Goal: Task Accomplishment & Management: Manage account settings

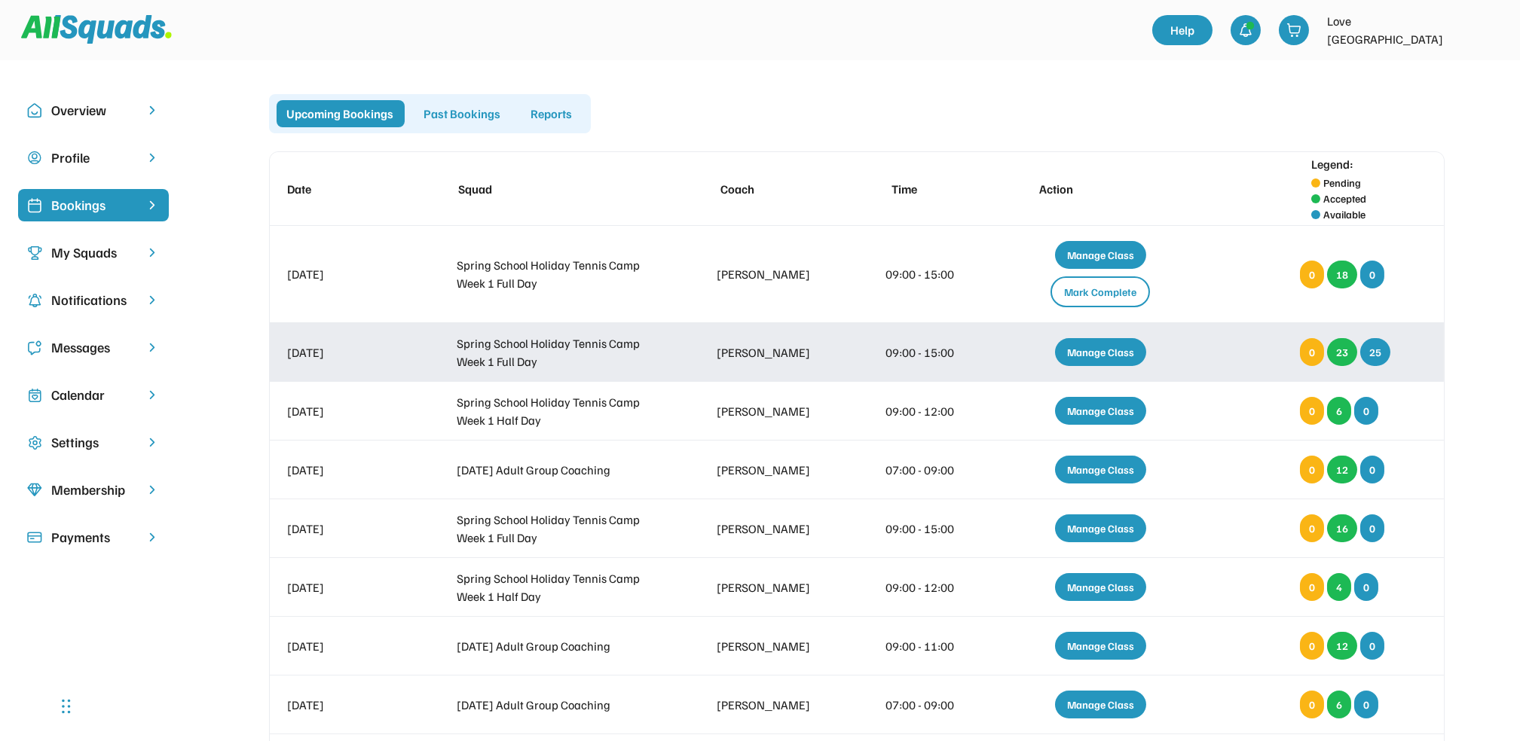
click at [1105, 349] on div "Manage Class" at bounding box center [1100, 352] width 91 height 28
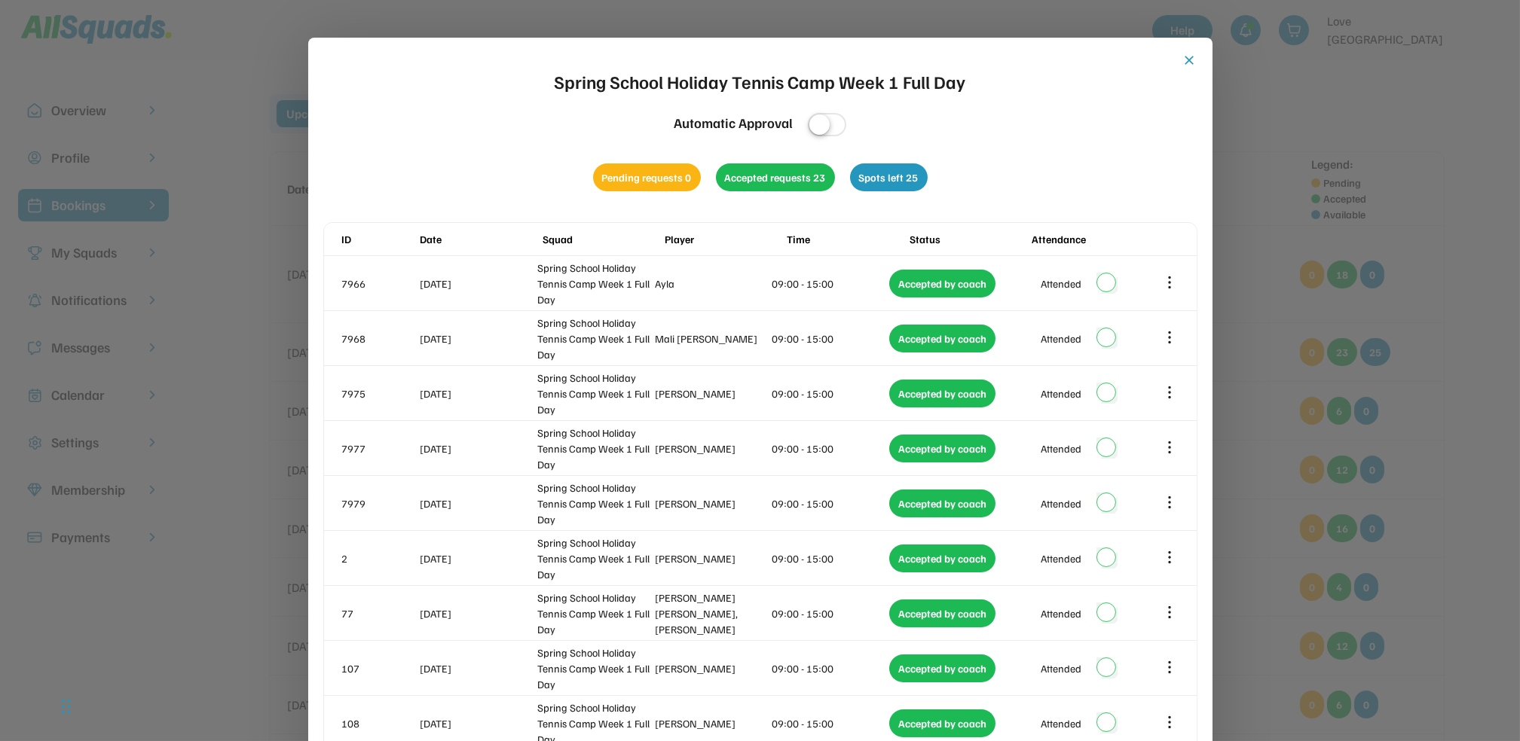
click at [1187, 57] on button "close" at bounding box center [1189, 60] width 15 height 15
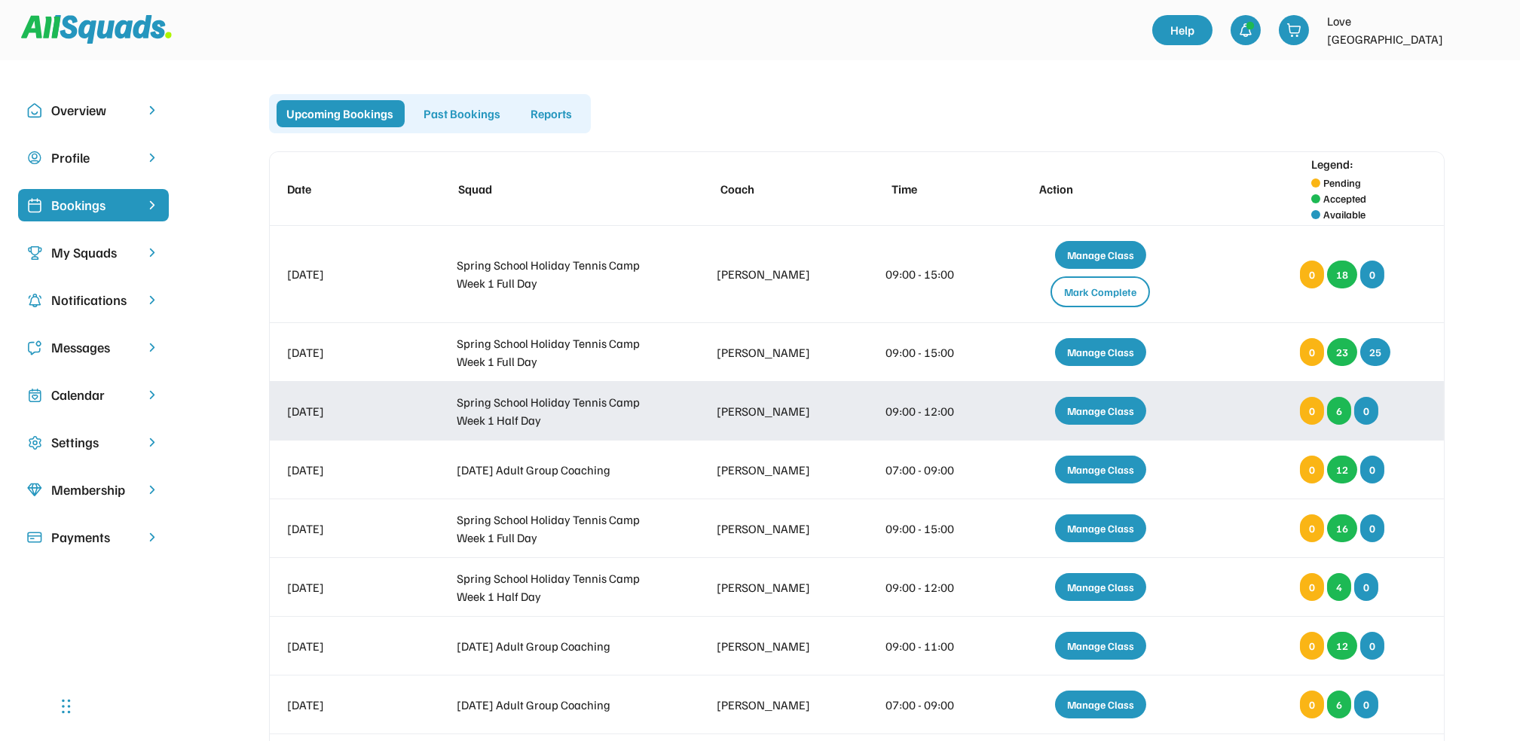
click at [1092, 404] on div "Manage Class" at bounding box center [1100, 411] width 91 height 28
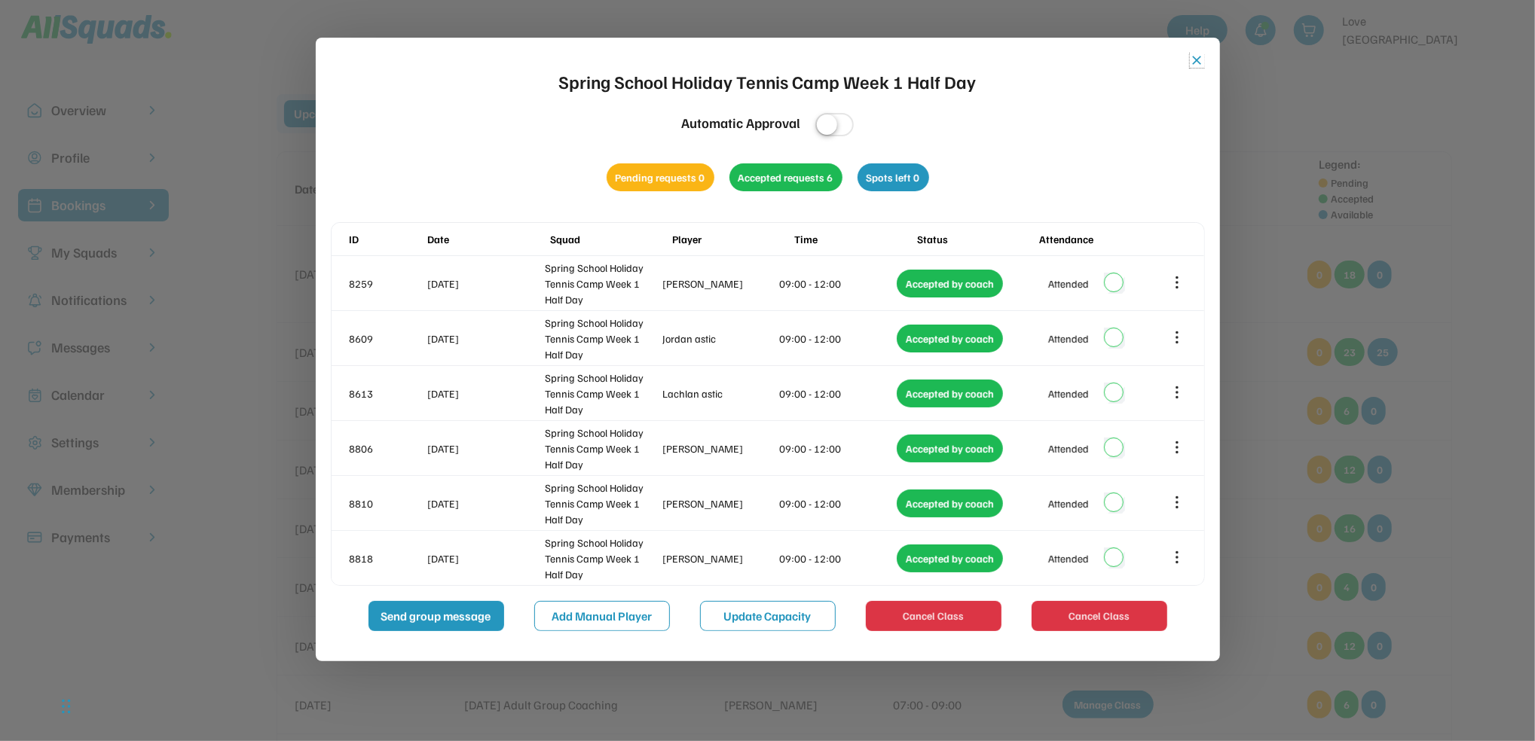
click at [1193, 57] on button "close" at bounding box center [1197, 60] width 15 height 15
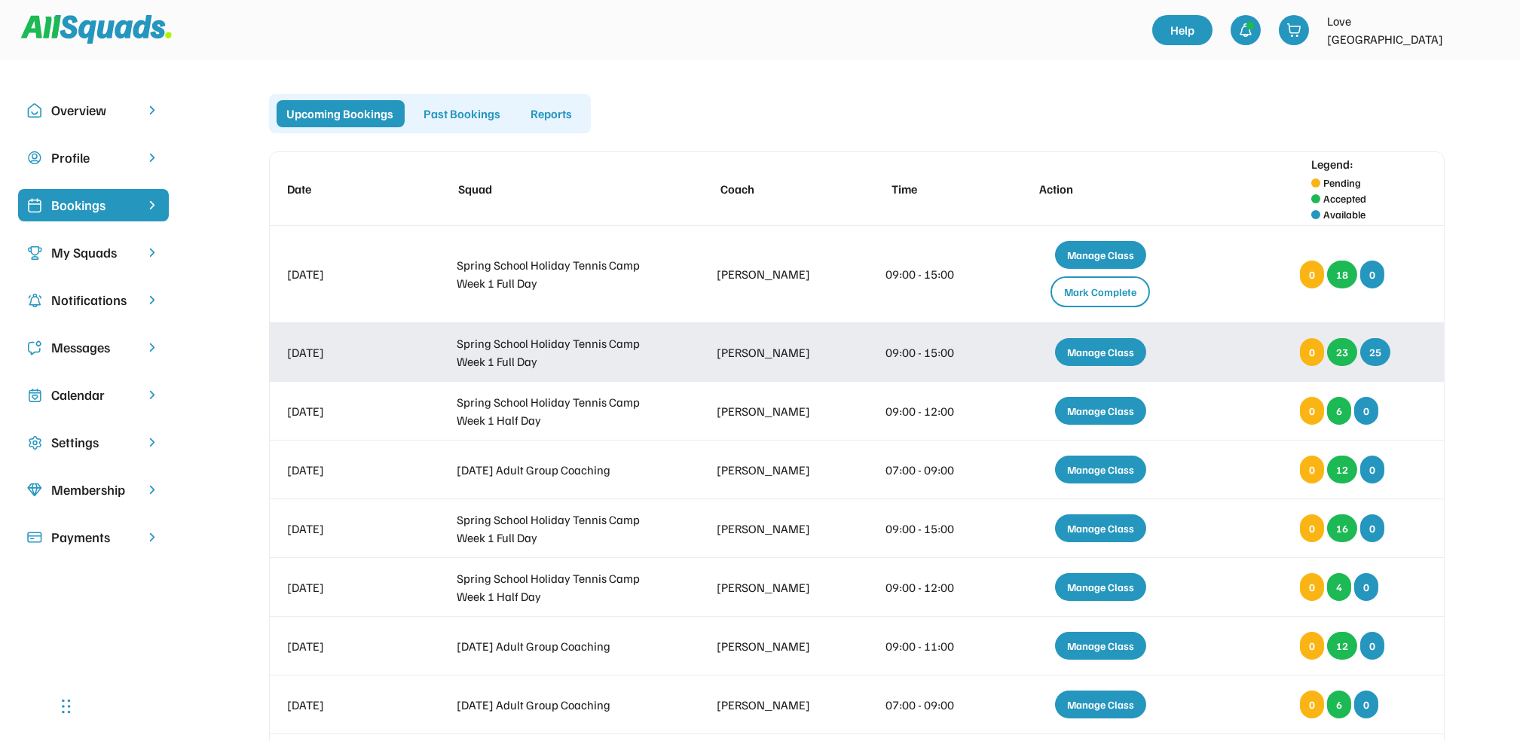
click at [1097, 349] on div "Manage Class" at bounding box center [1100, 352] width 91 height 28
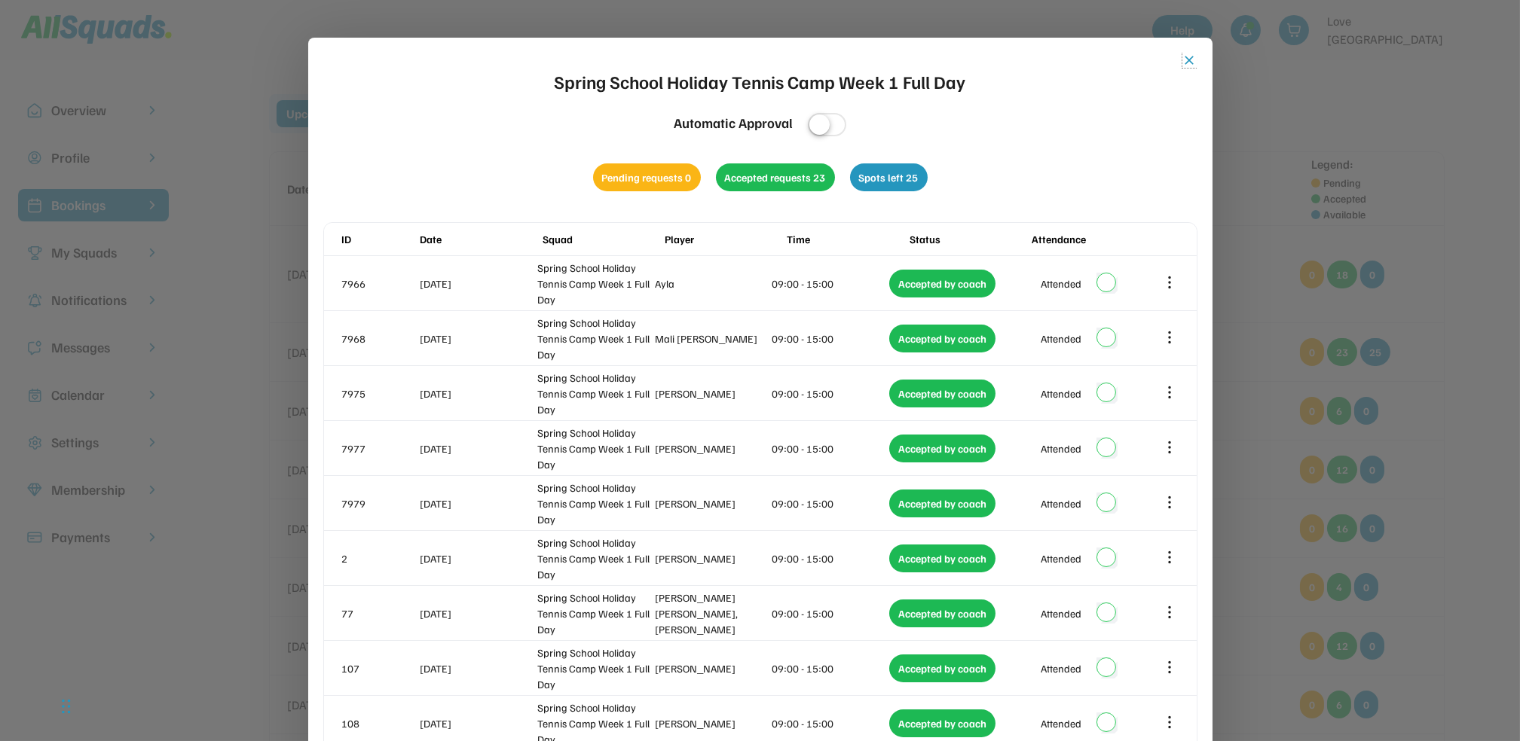
click at [1185, 57] on button "close" at bounding box center [1189, 60] width 15 height 15
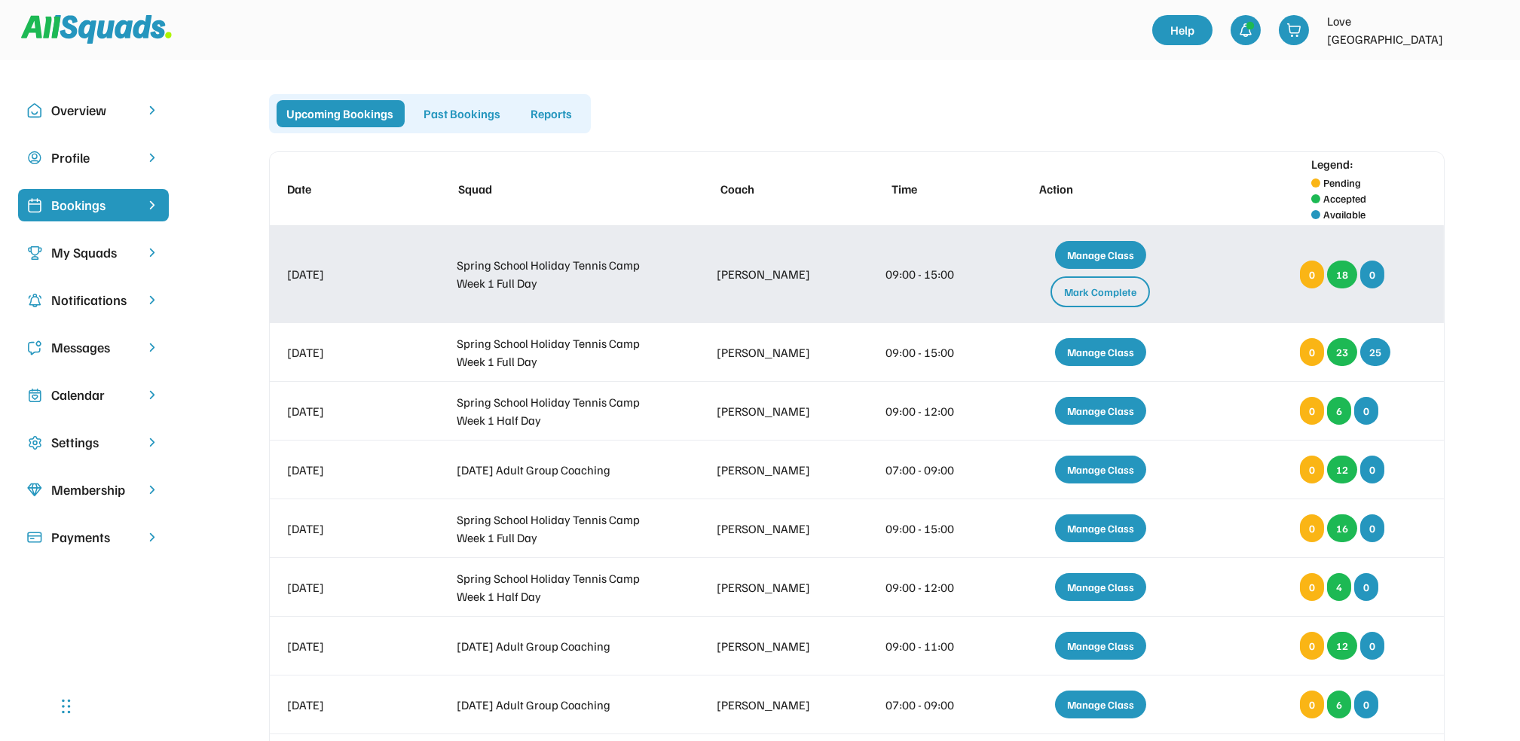
click at [1110, 250] on div "Manage Class" at bounding box center [1100, 255] width 91 height 28
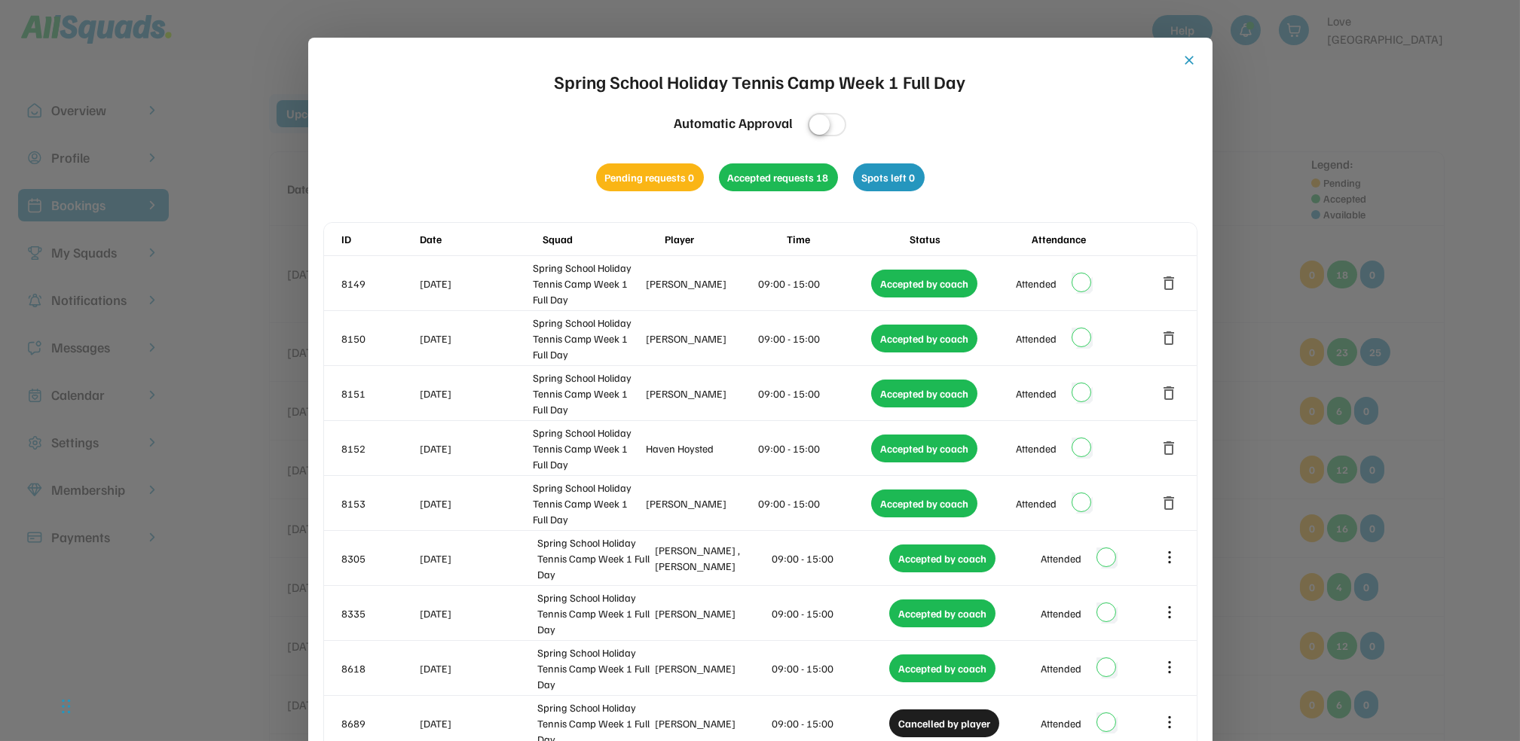
click at [1179, 57] on div "close Spring School Holiday Tennis Camp Week 1 Full Day Automatic Approval Pend…" at bounding box center [760, 590] width 874 height 1074
click at [1190, 57] on button "close" at bounding box center [1189, 60] width 15 height 15
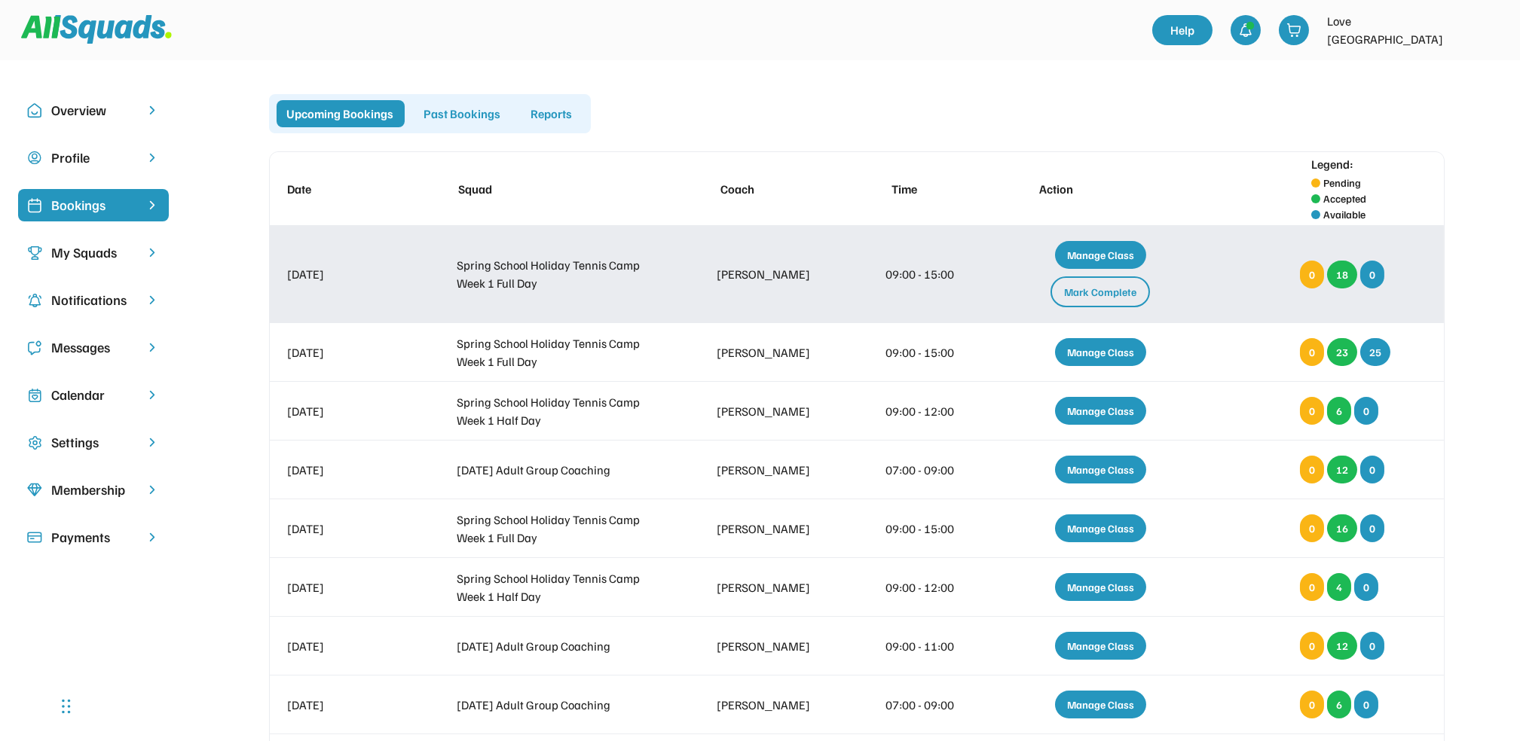
click at [1105, 247] on div "Manage Class" at bounding box center [1100, 255] width 91 height 28
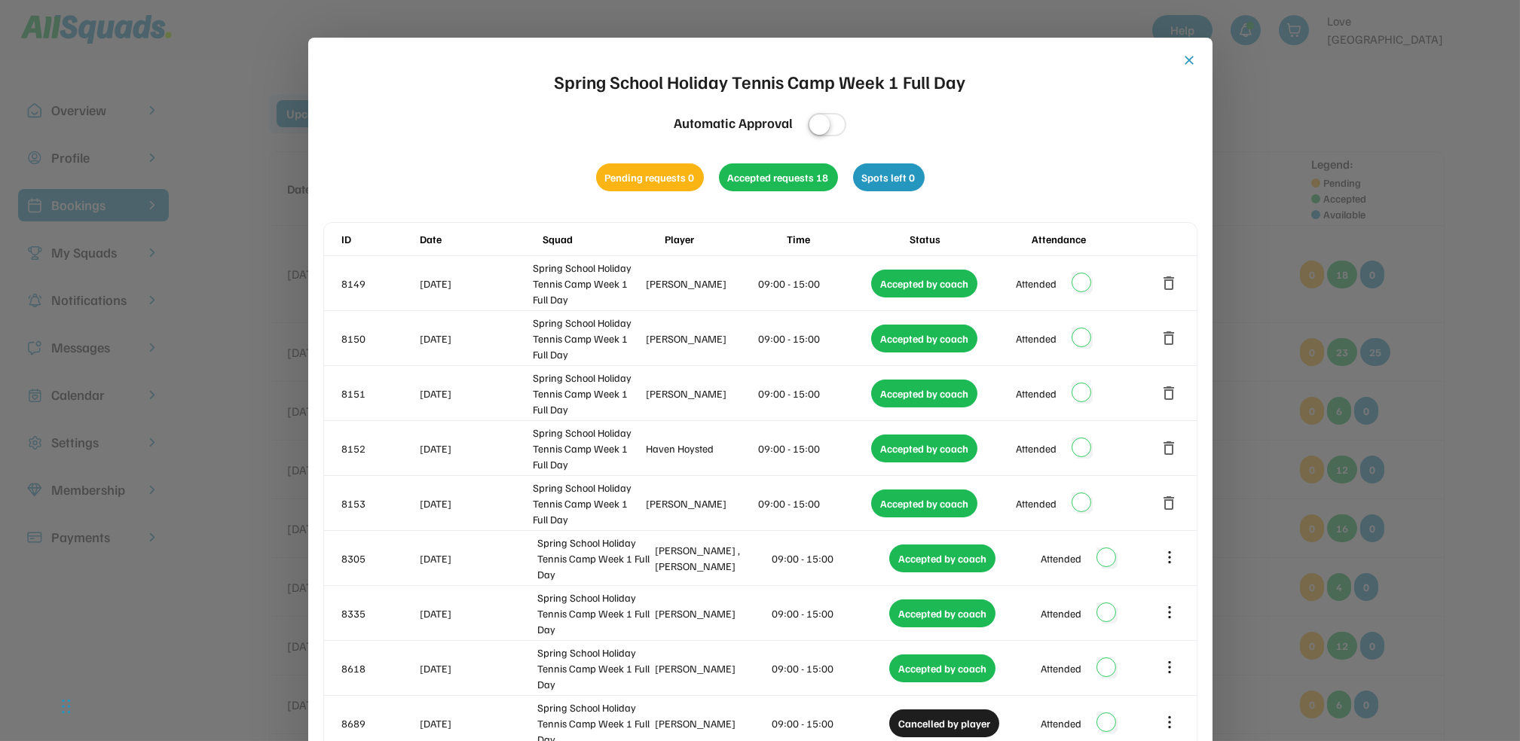
click at [1190, 53] on button "close" at bounding box center [1189, 60] width 15 height 15
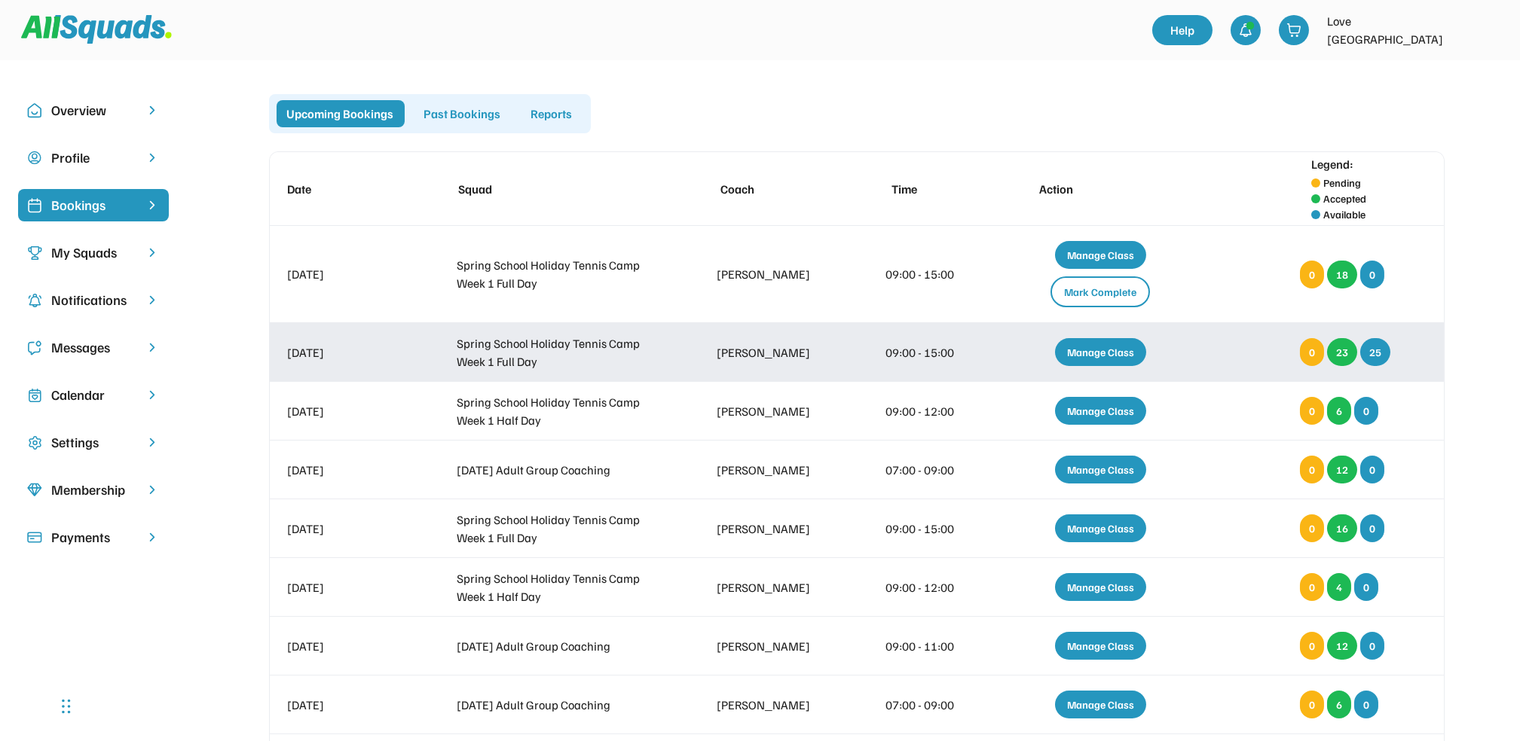
click at [1091, 348] on div "Manage Class" at bounding box center [1100, 352] width 91 height 28
